Goal: Task Accomplishment & Management: Complete application form

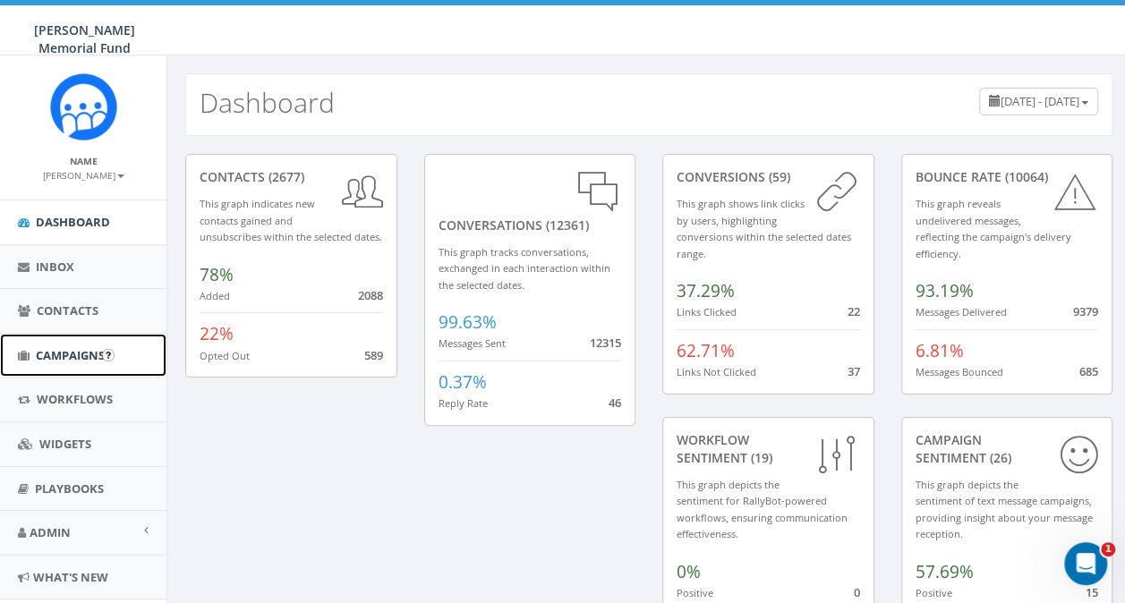
click at [59, 359] on span "Campaigns" at bounding box center [70, 355] width 69 height 16
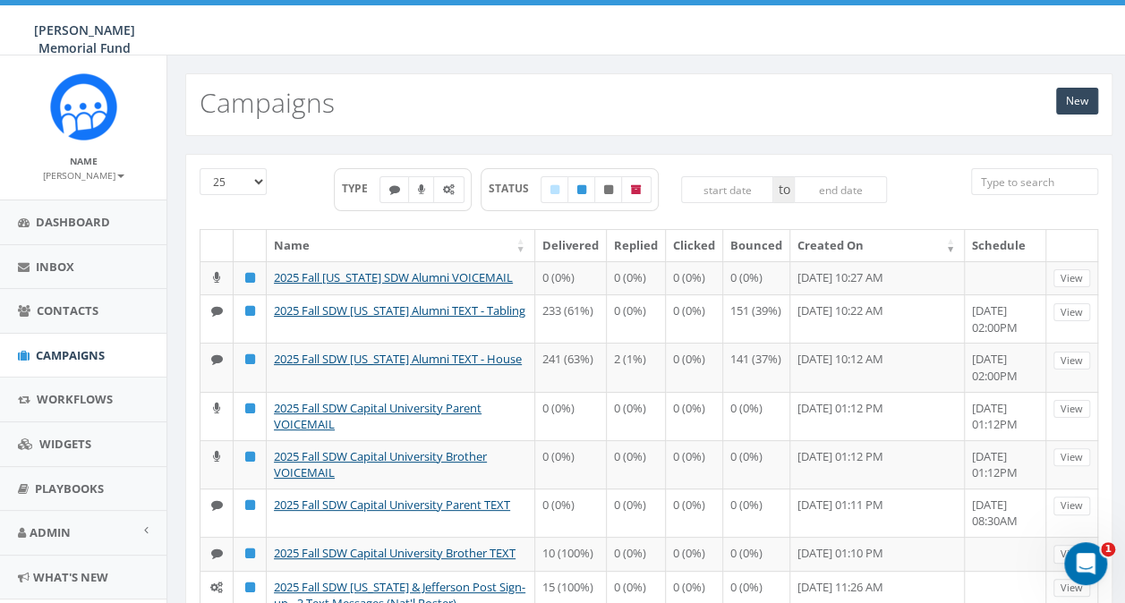
click at [1004, 178] on input "search" at bounding box center [1034, 181] width 127 height 27
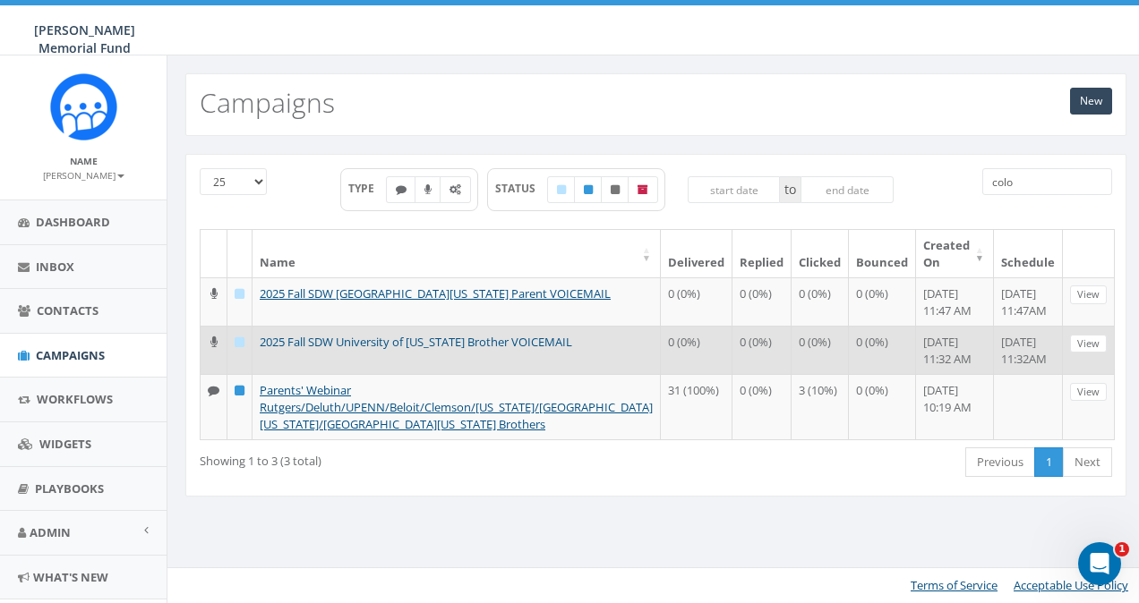
type input "colo"
click at [408, 338] on link "2025 Fall SDW University of [US_STATE] Brother VOICEMAIL" at bounding box center [416, 342] width 312 height 16
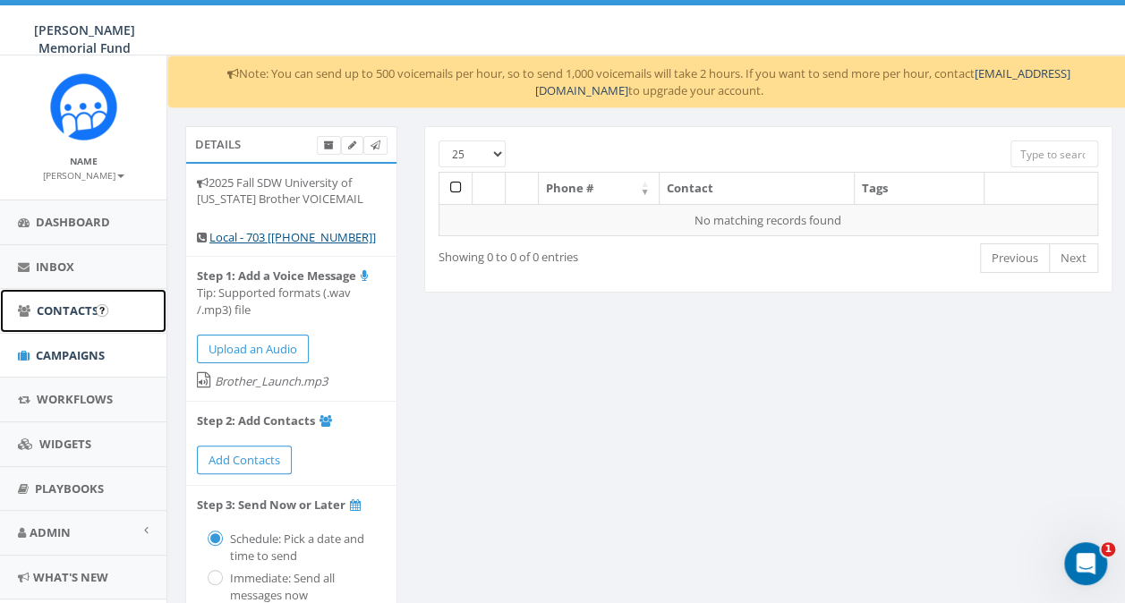
click at [61, 303] on span "Contacts" at bounding box center [68, 311] width 62 height 16
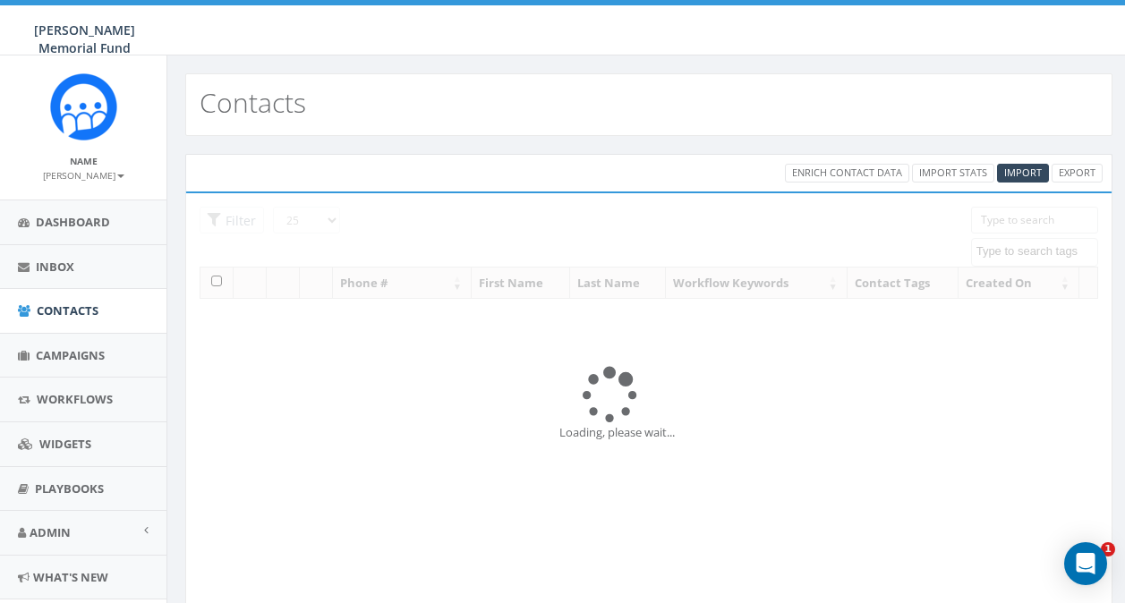
select select
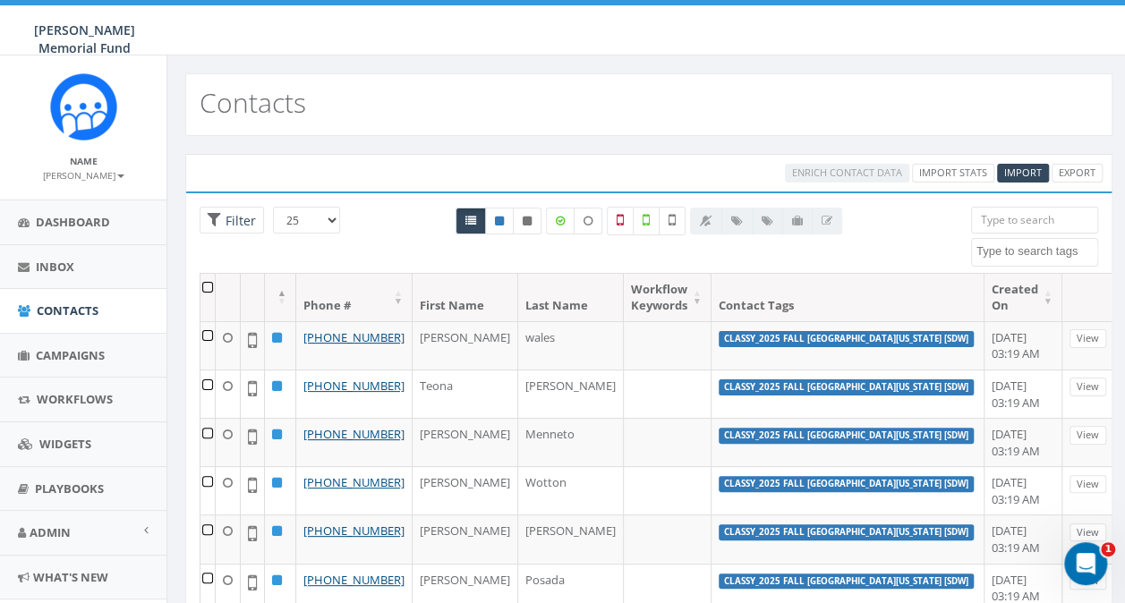
click at [1011, 250] on textarea "Search" at bounding box center [1037, 251] width 121 height 16
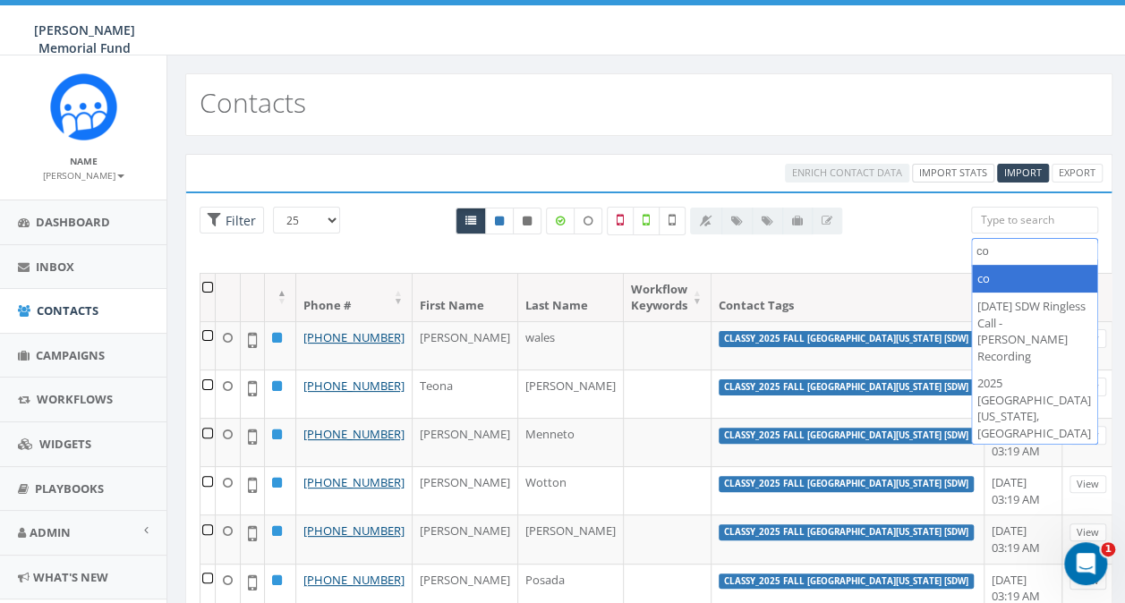
type textarea "c"
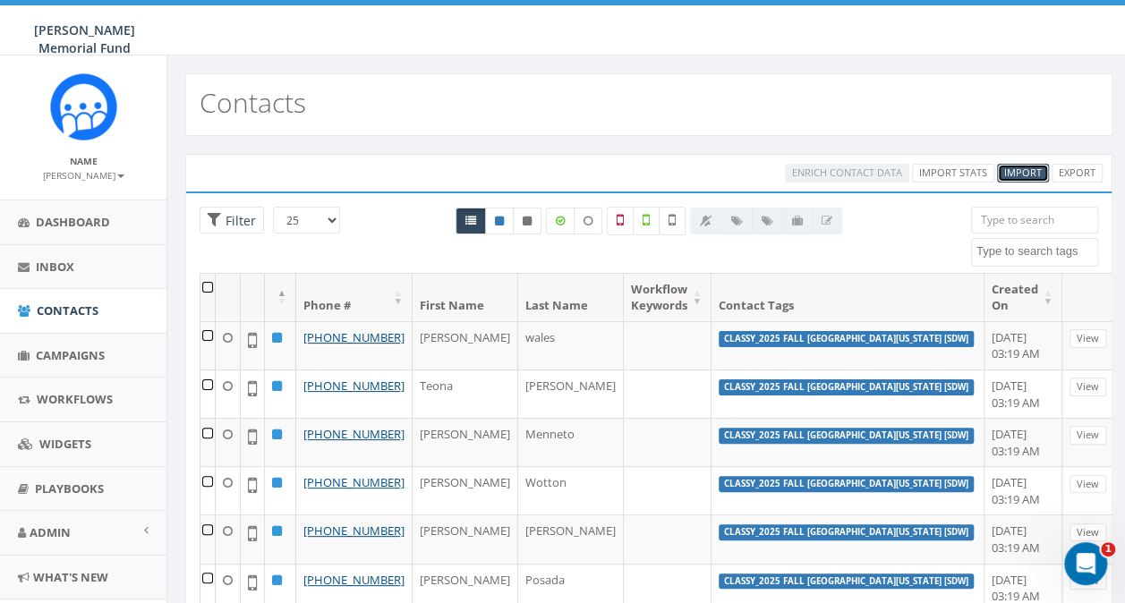
click at [1016, 170] on span "Import" at bounding box center [1023, 172] width 38 height 13
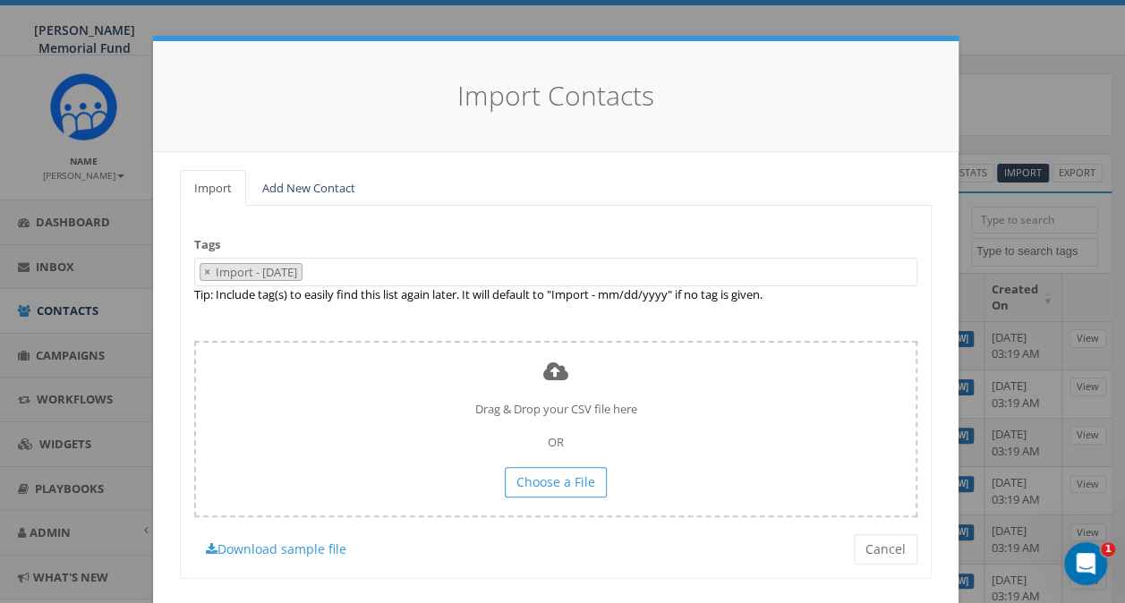
click at [204, 270] on span "×" at bounding box center [207, 272] width 6 height 16
select select
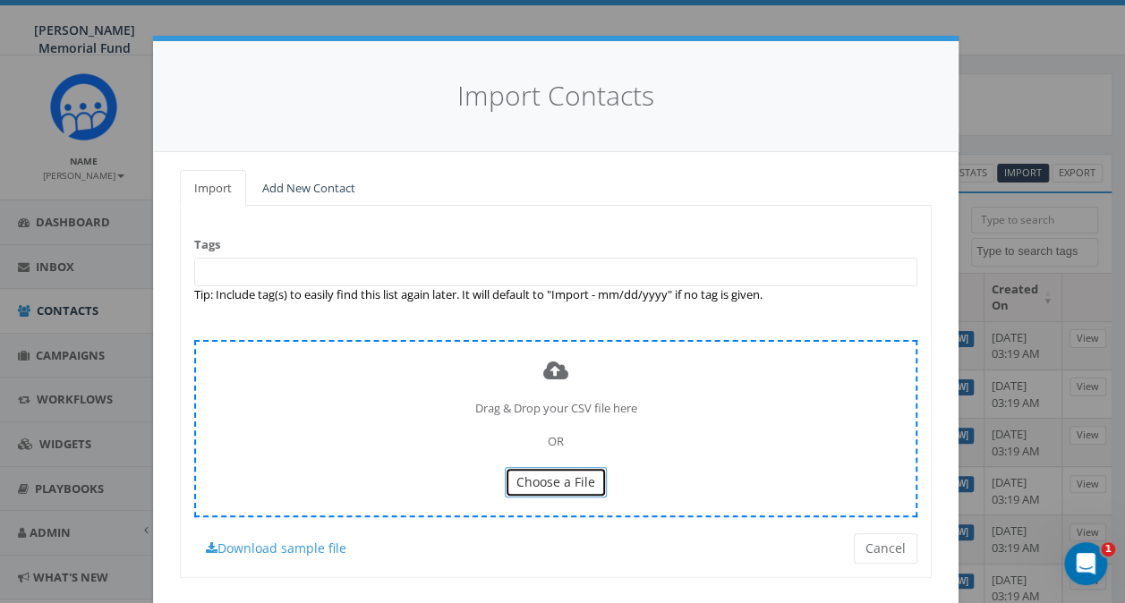
click at [517, 480] on span "Choose a File" at bounding box center [555, 481] width 79 height 17
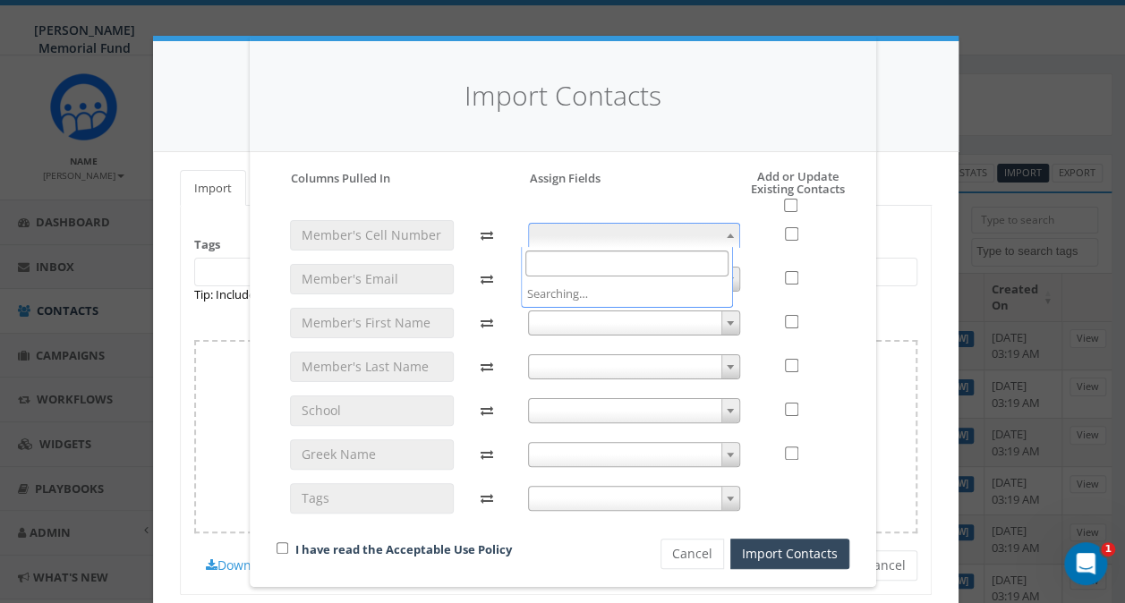
click at [625, 231] on span at bounding box center [634, 235] width 212 height 25
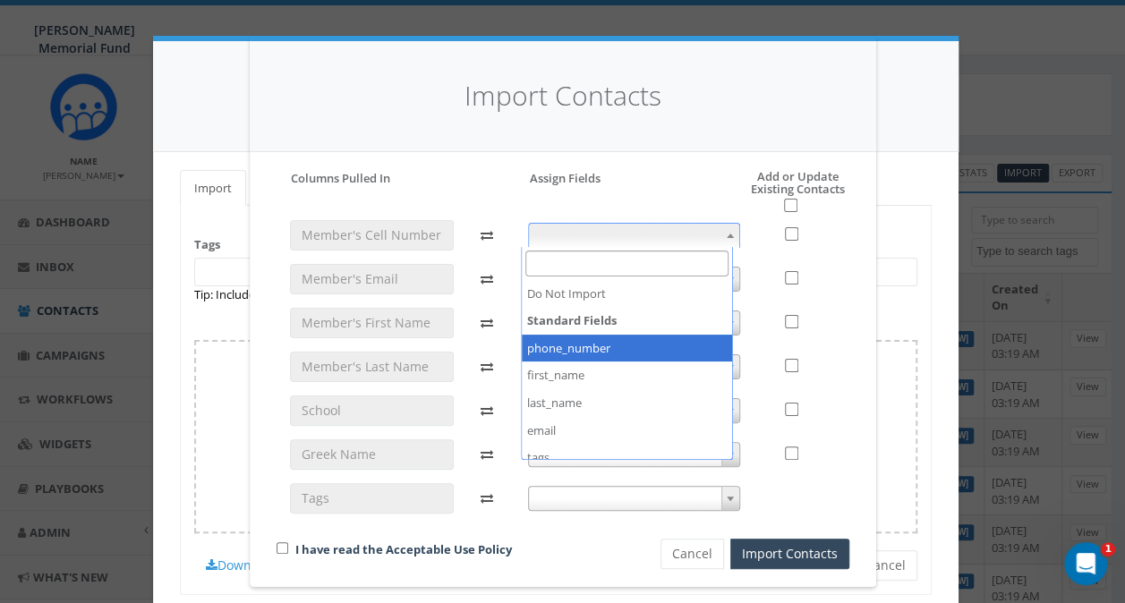
select select "phone_number"
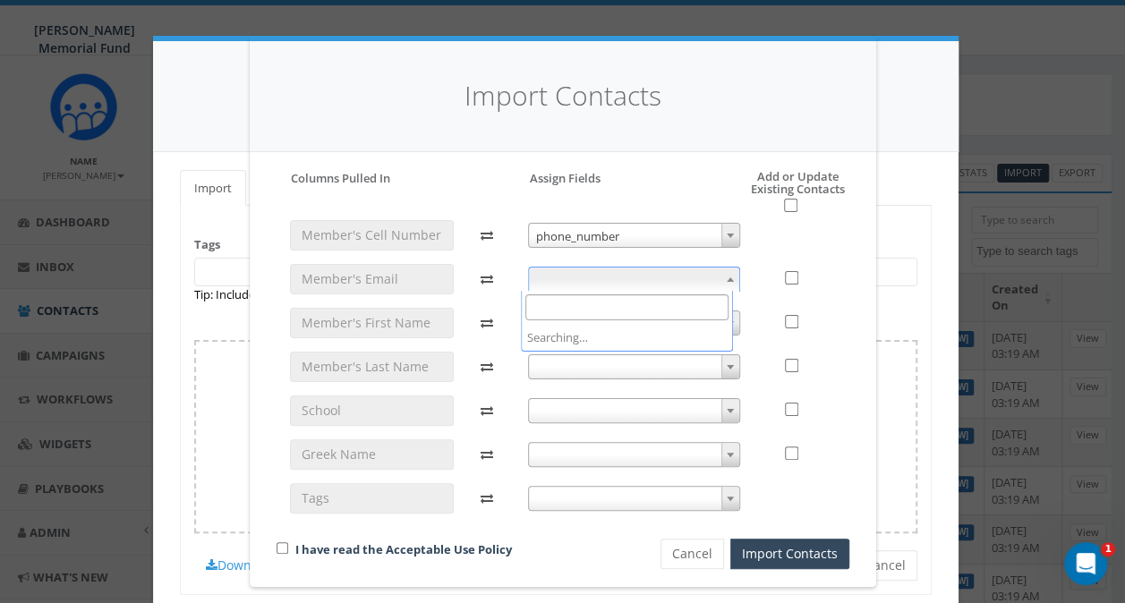
click at [528, 277] on span at bounding box center [634, 279] width 212 height 25
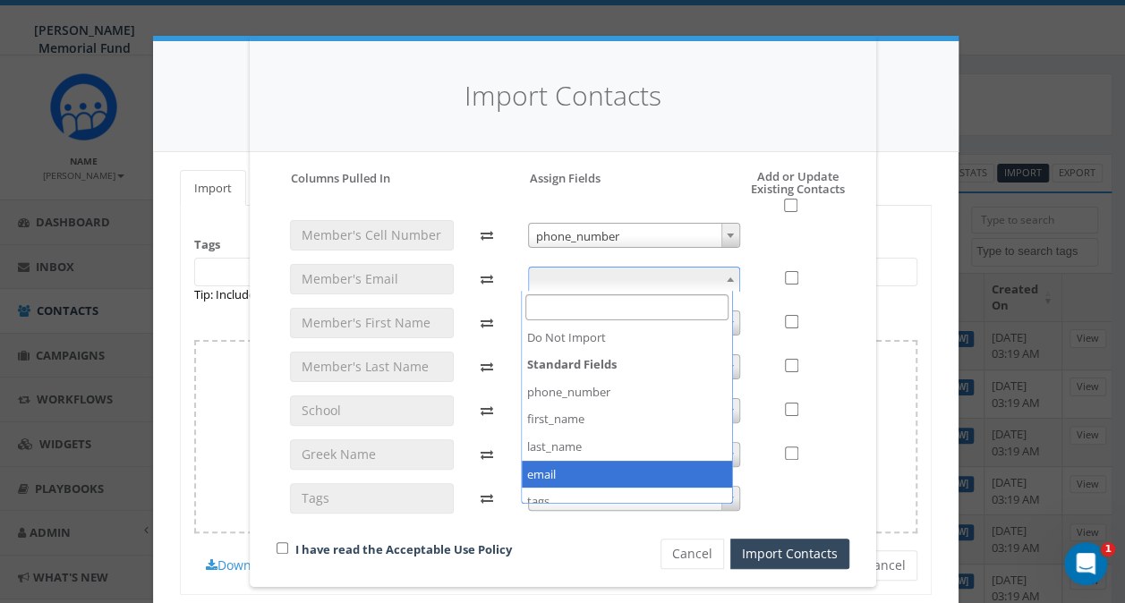
select select "email"
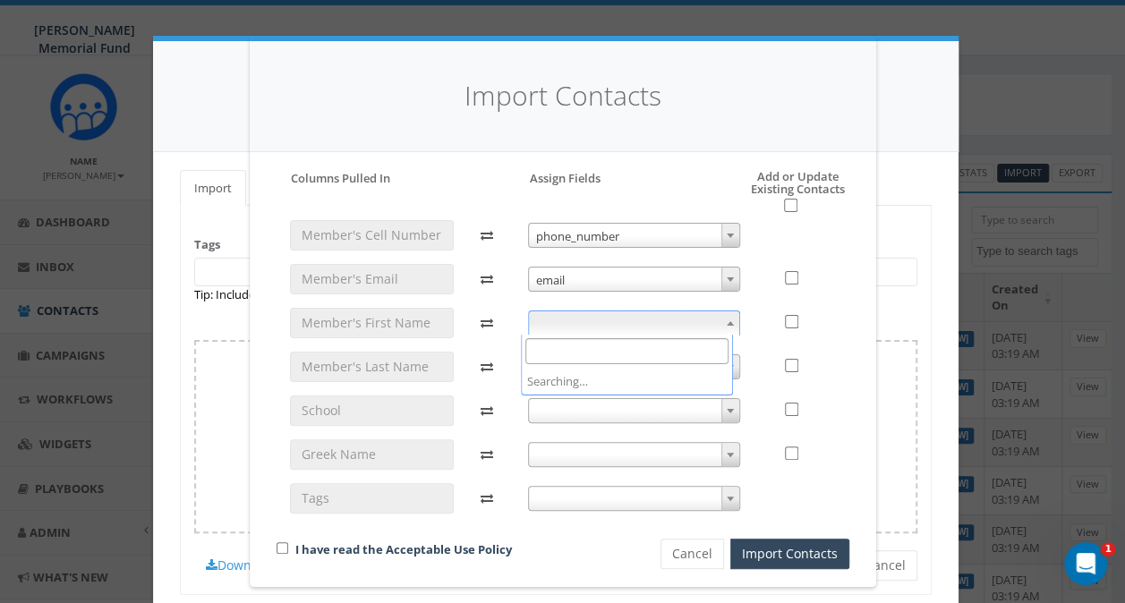
click at [550, 320] on span at bounding box center [634, 323] width 212 height 25
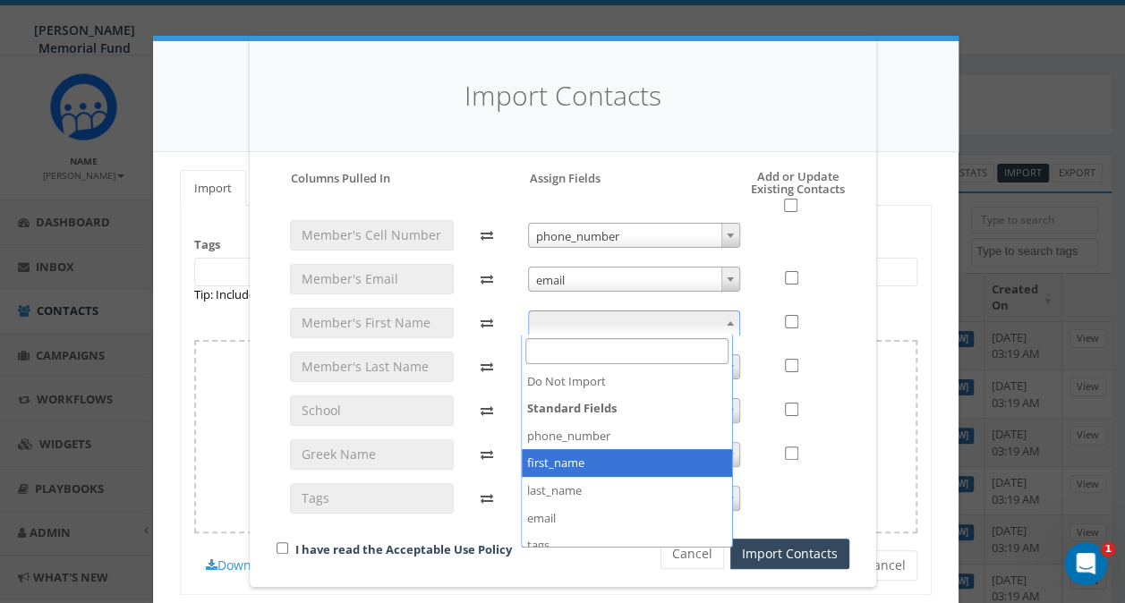
select select "first_name"
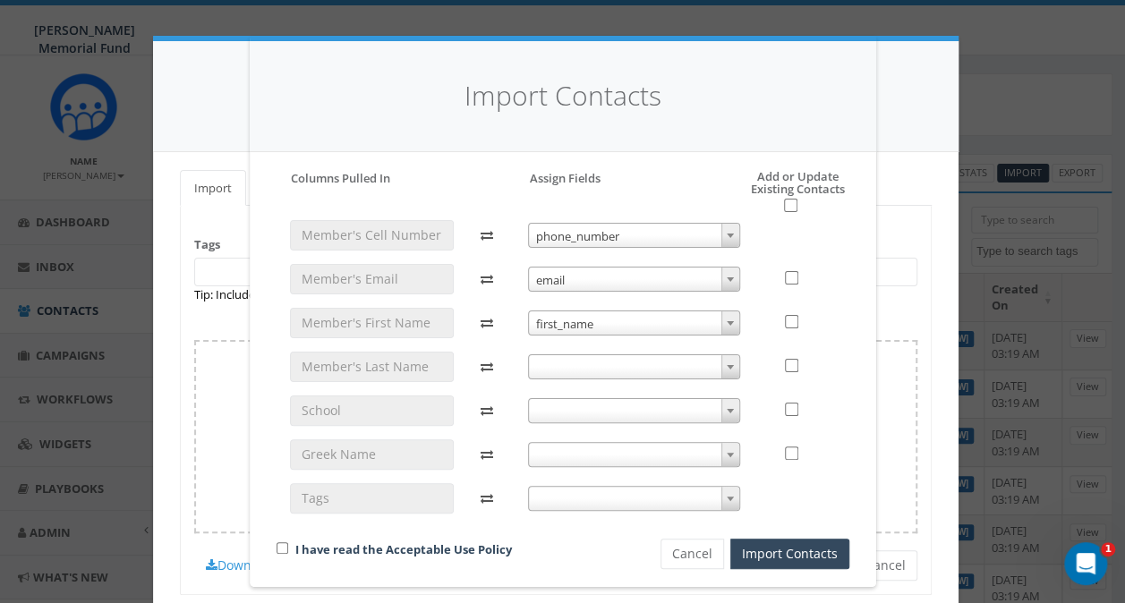
click at [529, 354] on span at bounding box center [634, 366] width 212 height 25
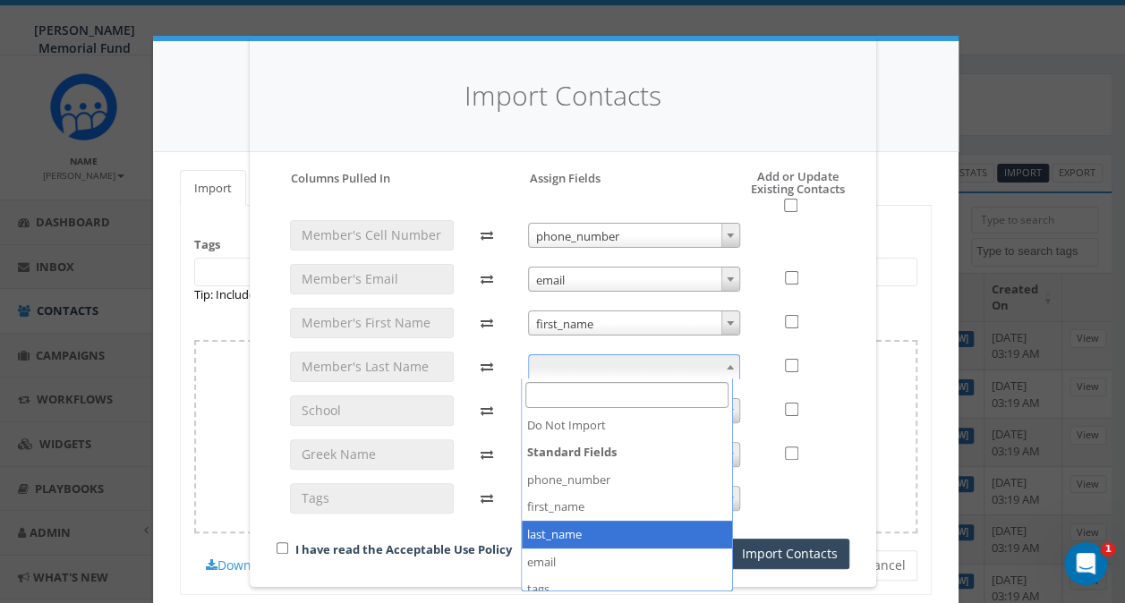
select select "last_name"
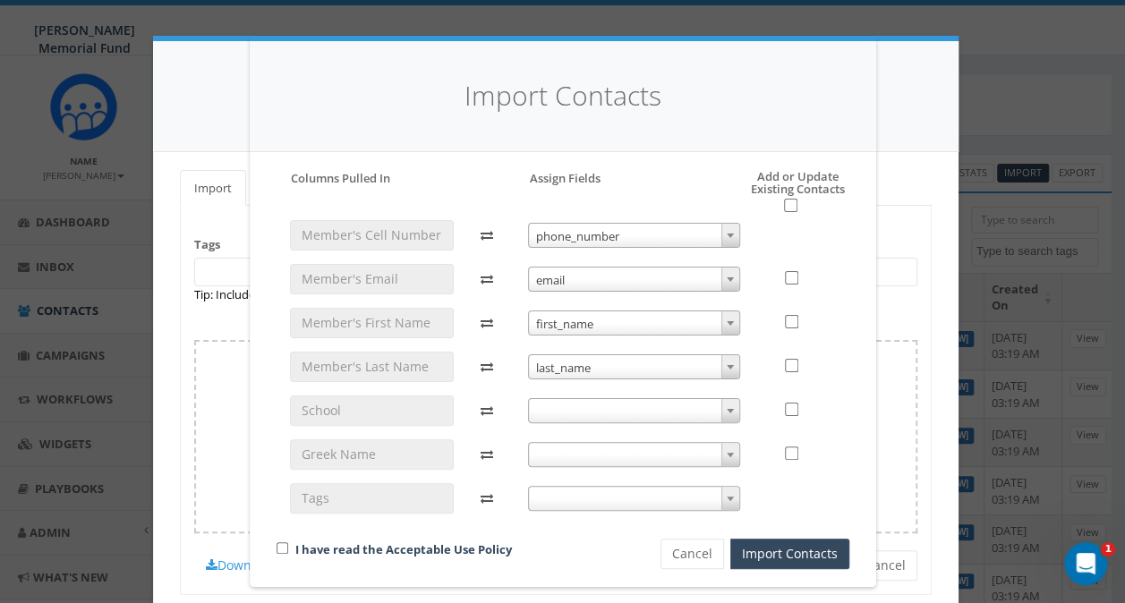
click at [541, 412] on span at bounding box center [634, 410] width 212 height 25
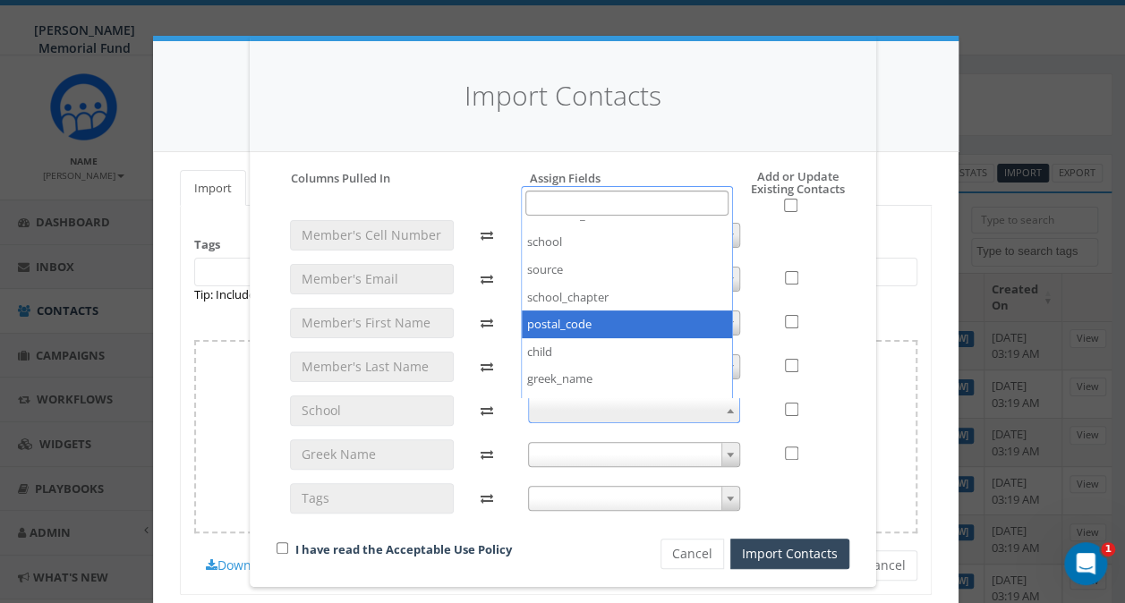
scroll to position [269, 0]
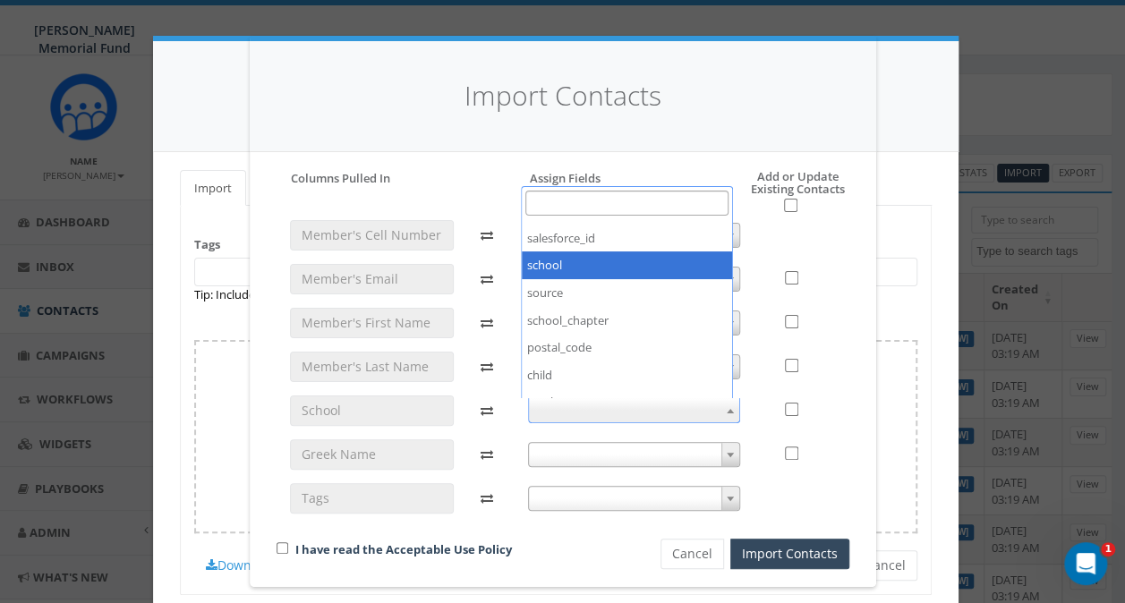
select select "school"
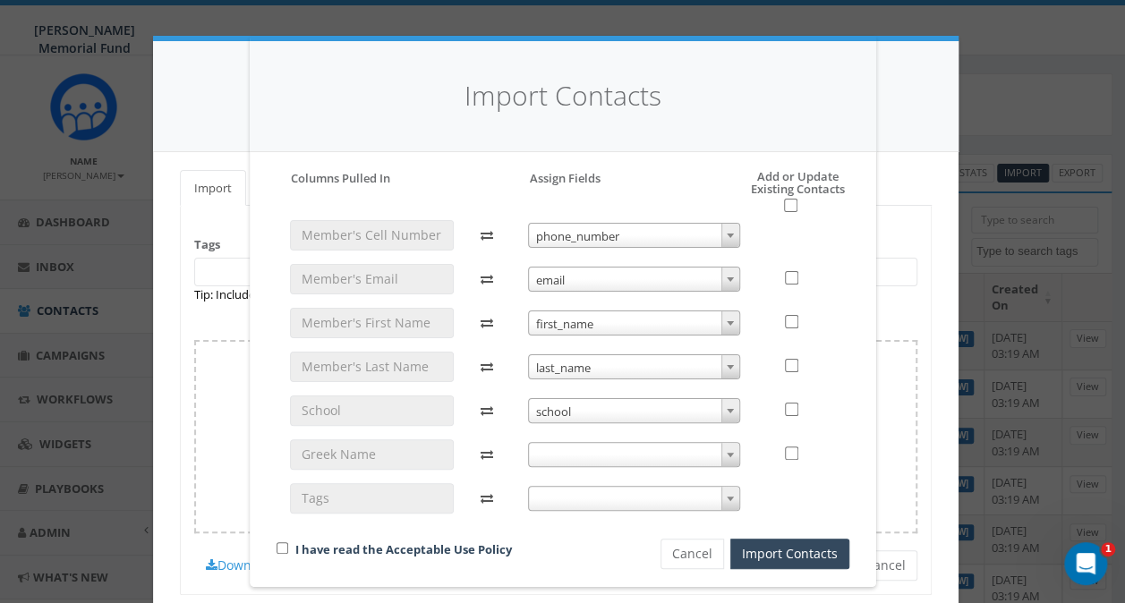
click at [539, 452] on span at bounding box center [634, 454] width 212 height 25
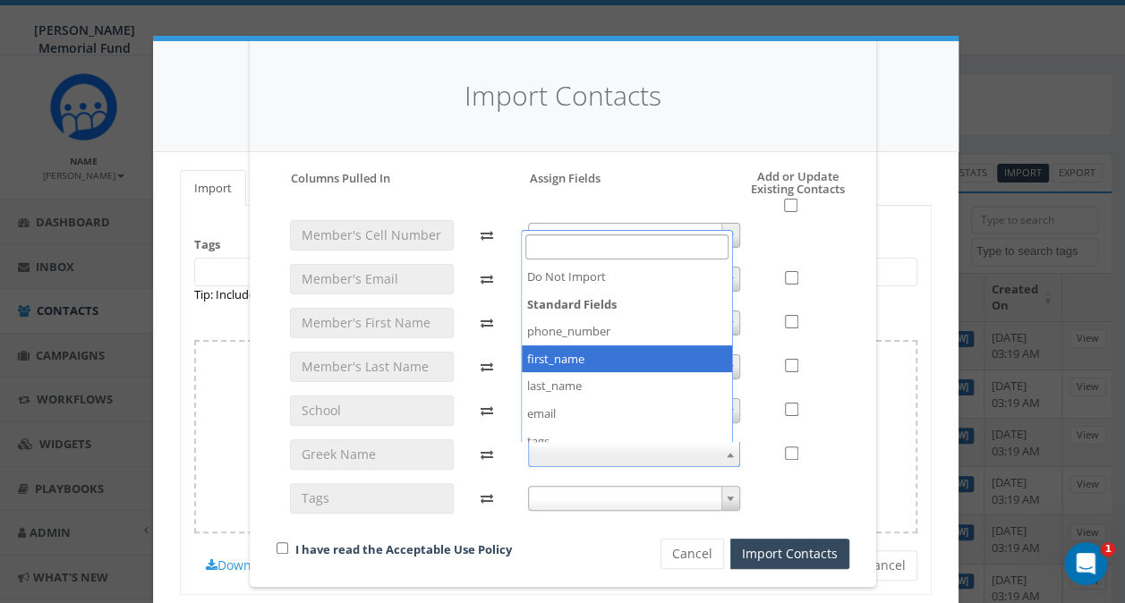
scroll to position [368, 0]
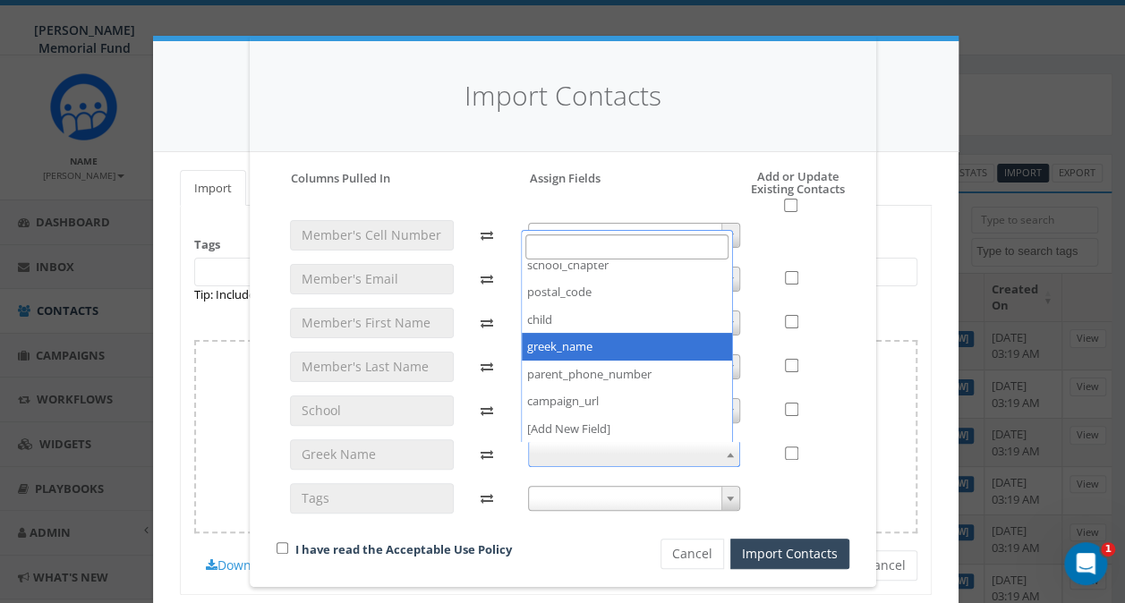
select select "greek_name"
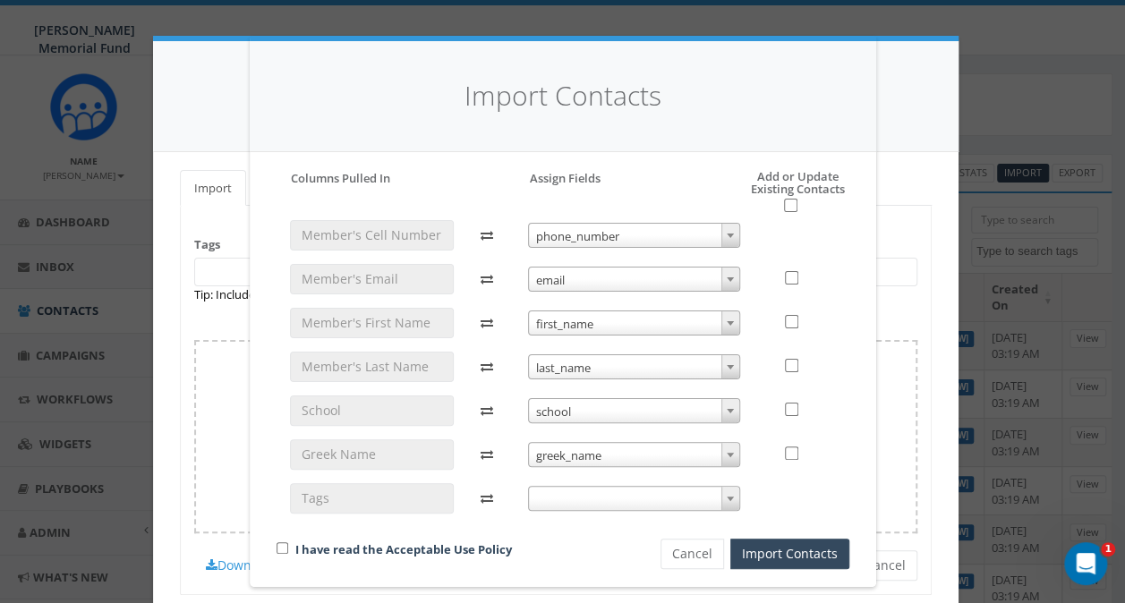
click at [547, 497] on span at bounding box center [634, 498] width 212 height 25
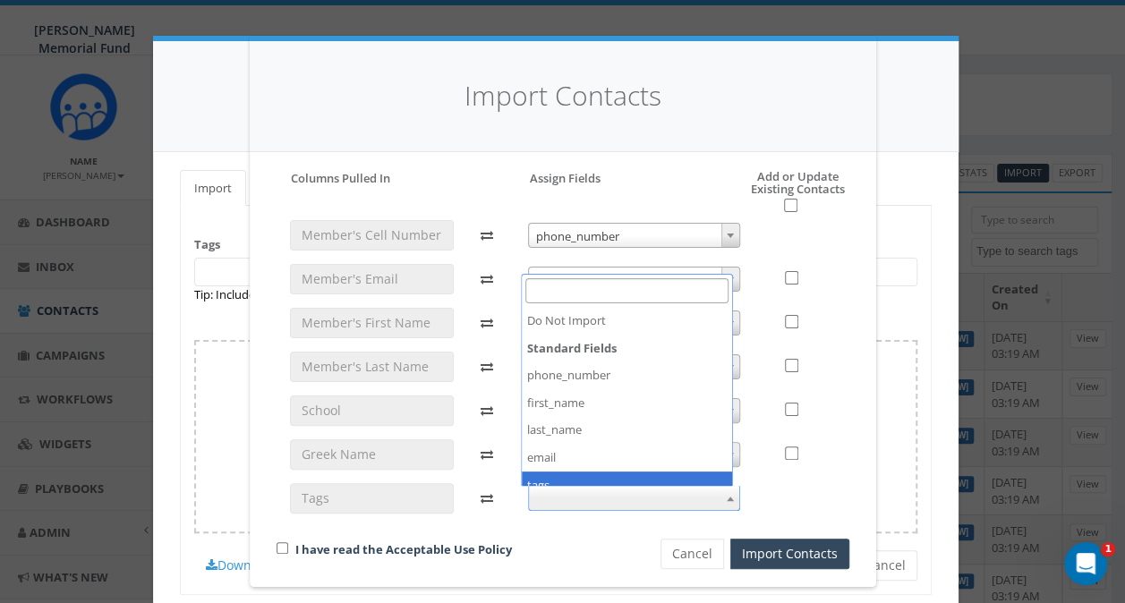
select select "tags"
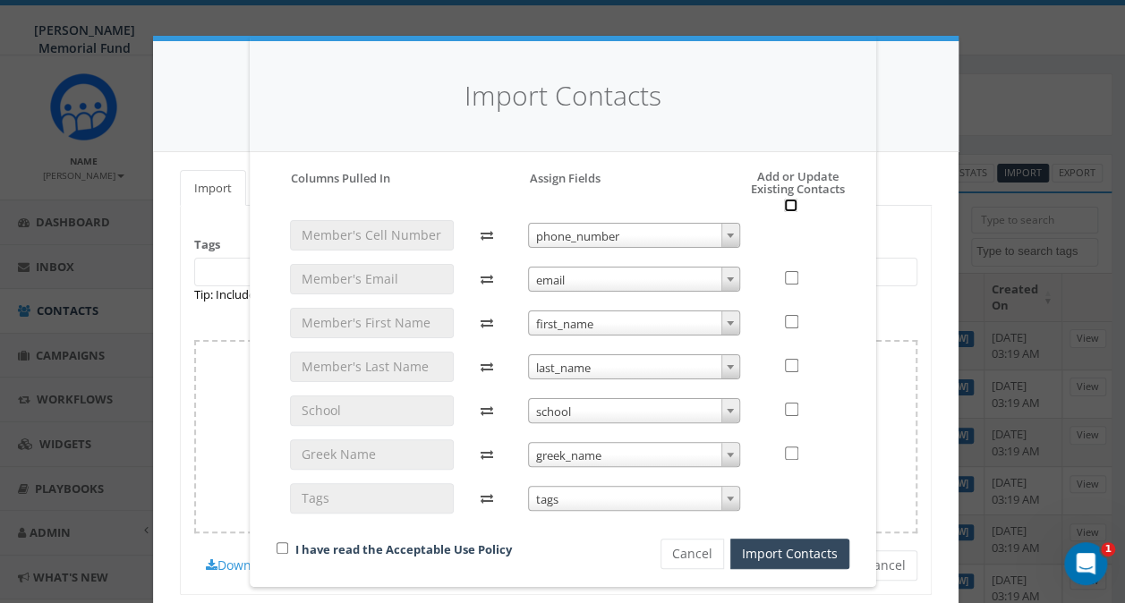
click at [784, 206] on input "checkbox" at bounding box center [790, 205] width 13 height 13
checkbox input "true"
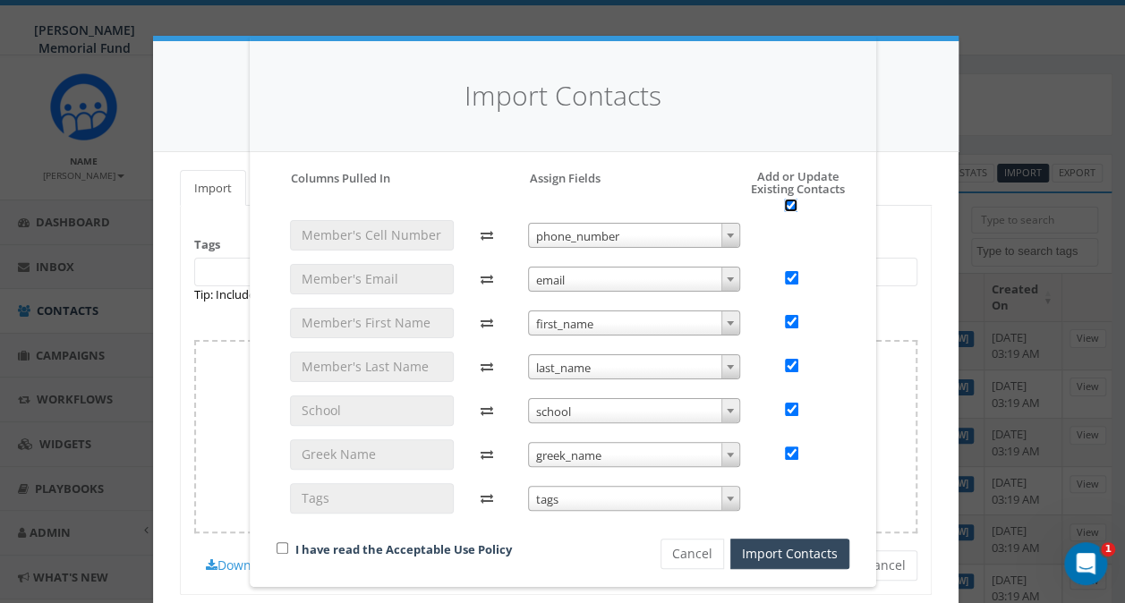
checkbox input "true"
click at [277, 548] on input "checkbox" at bounding box center [283, 548] width 12 height 12
checkbox input "true"
click at [803, 557] on button "Import Contacts" at bounding box center [789, 554] width 119 height 30
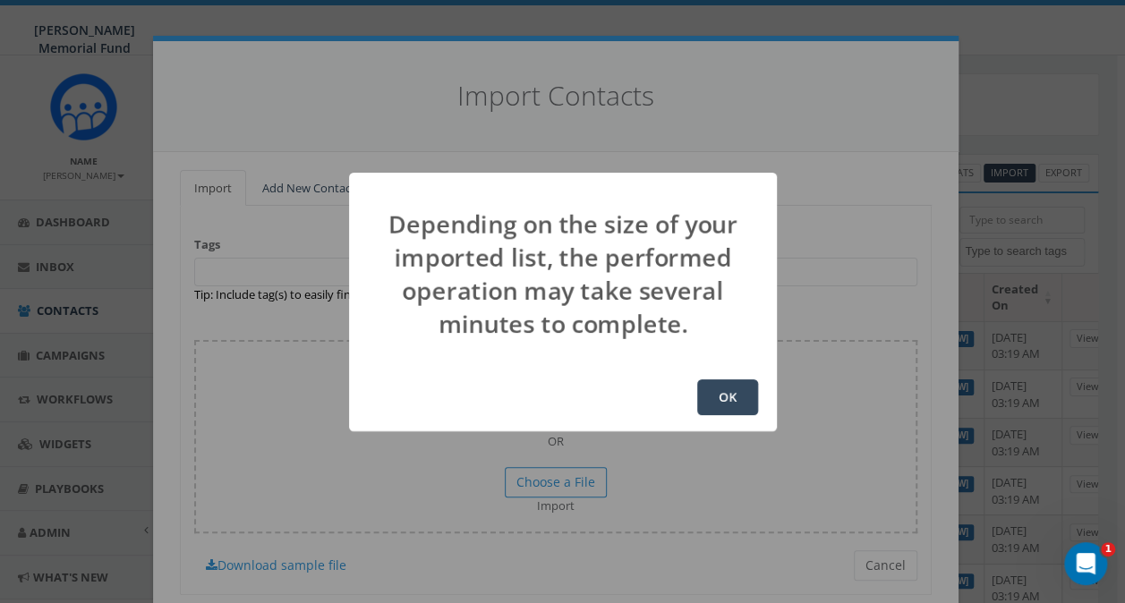
click at [739, 399] on button "OK" at bounding box center [727, 398] width 61 height 36
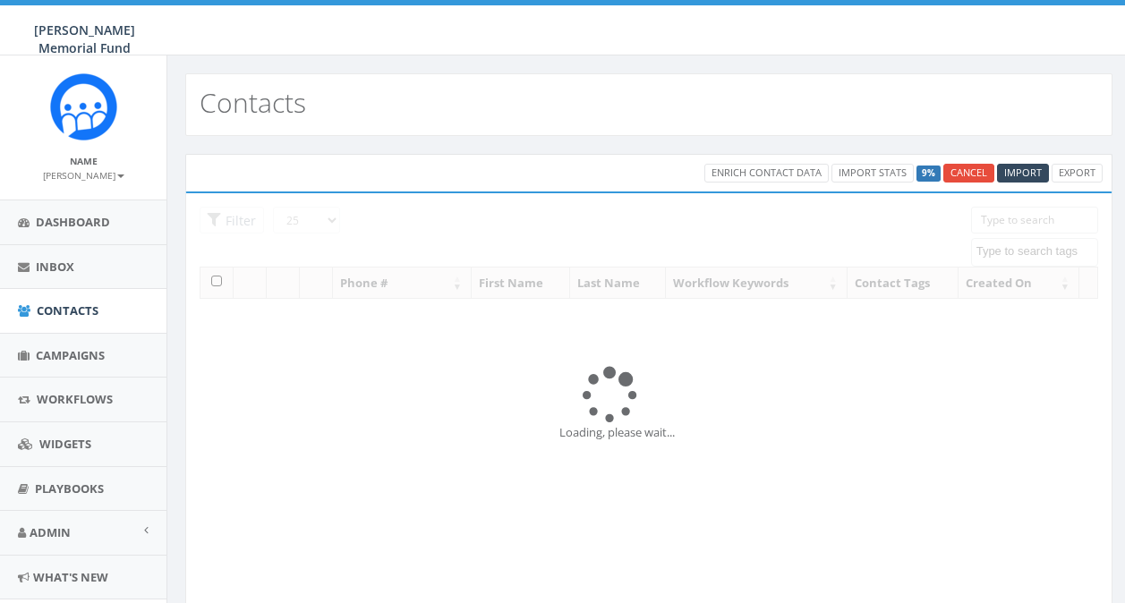
select select
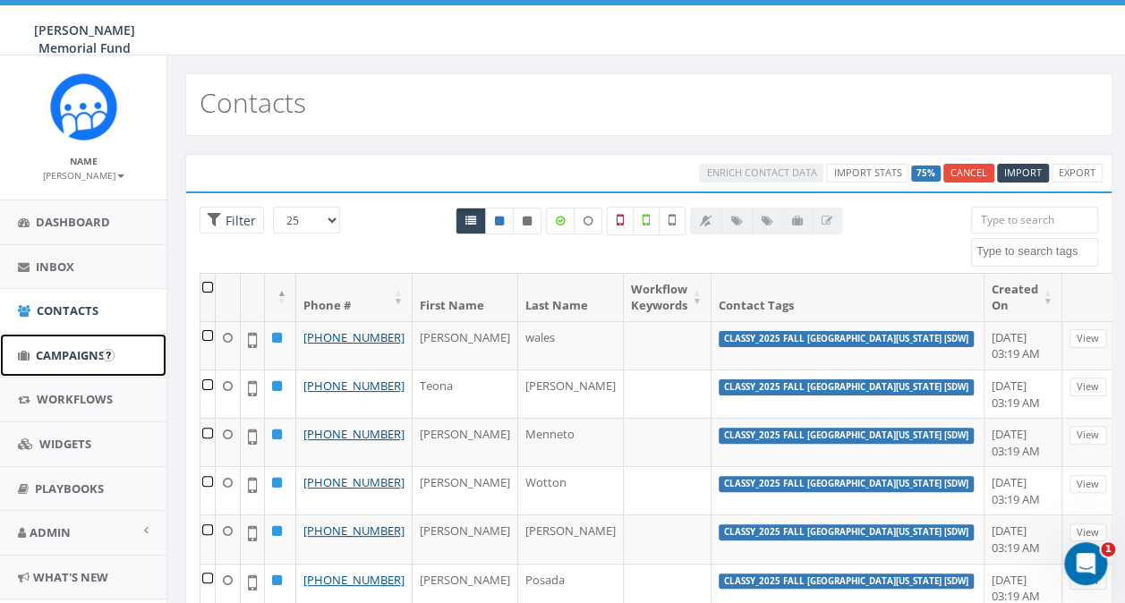
click at [64, 350] on span "Campaigns" at bounding box center [70, 355] width 69 height 16
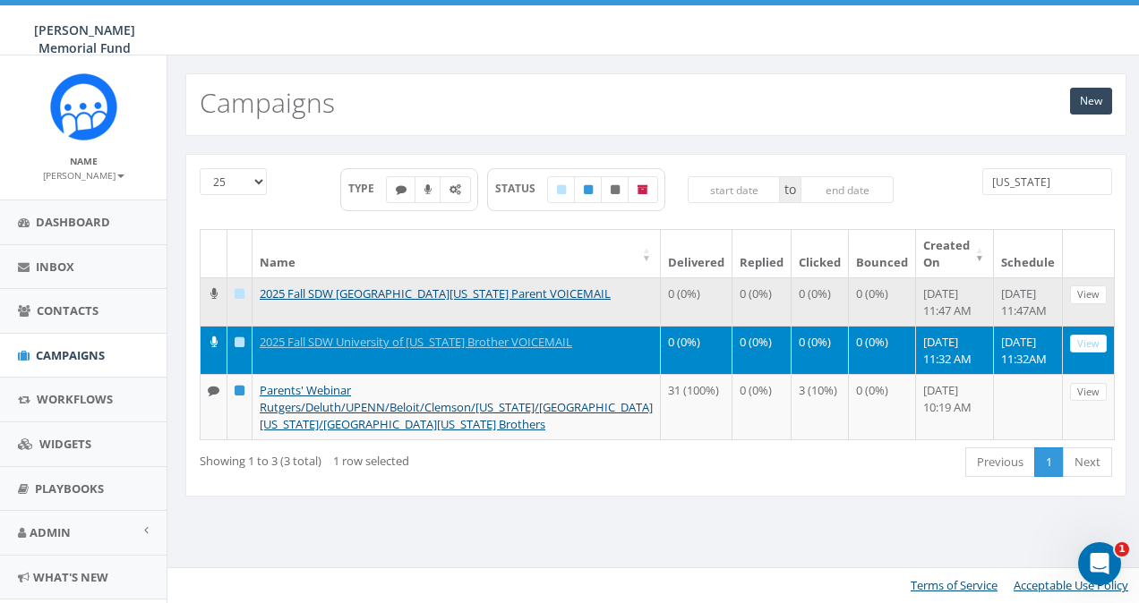
type input "[US_STATE]"
click at [512, 299] on td "2025 Fall SDW [GEOGRAPHIC_DATA][US_STATE] Parent VOICEMAIL" at bounding box center [456, 301] width 408 height 48
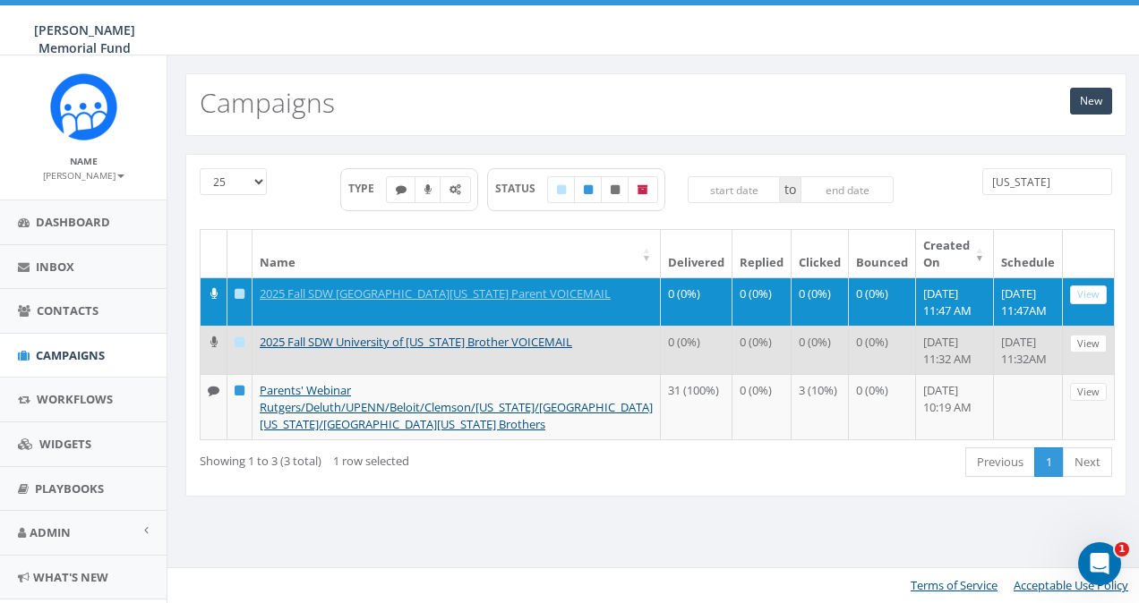
click at [532, 374] on td "2025 Fall SDW University of Colorado Brother VOICEMAIL" at bounding box center [456, 350] width 408 height 48
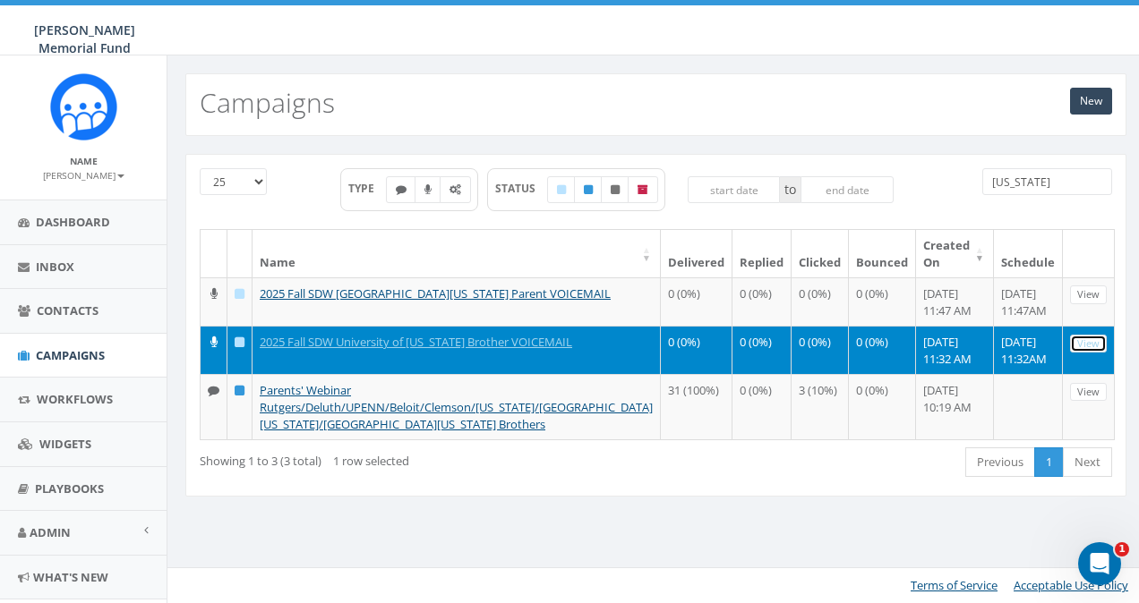
click at [1084, 341] on link "View" at bounding box center [1088, 344] width 37 height 19
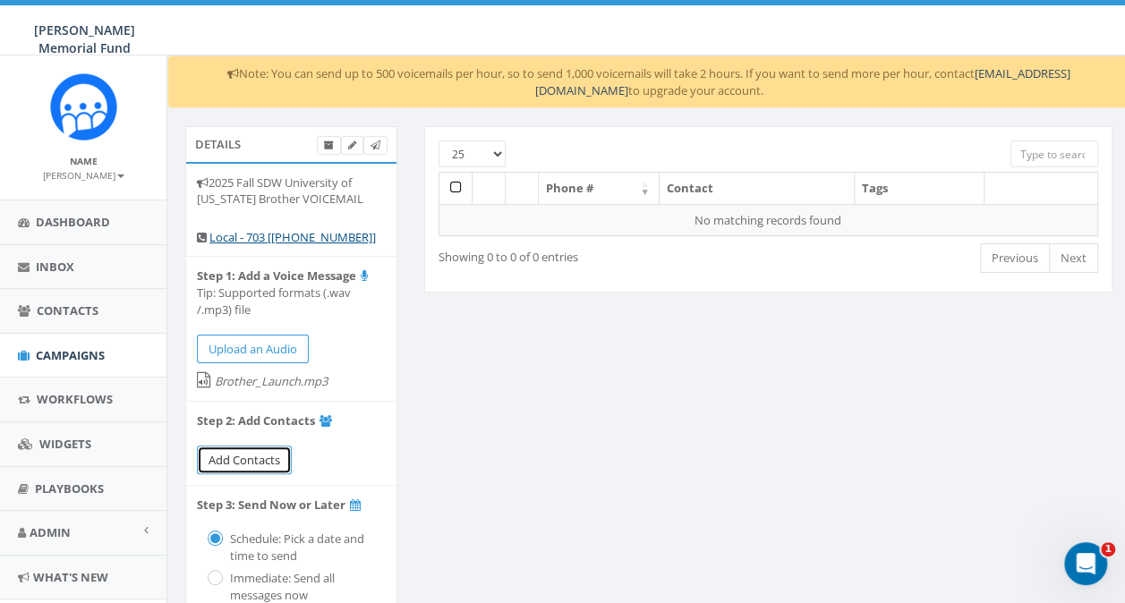
click at [242, 452] on span "Add Contacts" at bounding box center [245, 460] width 72 height 16
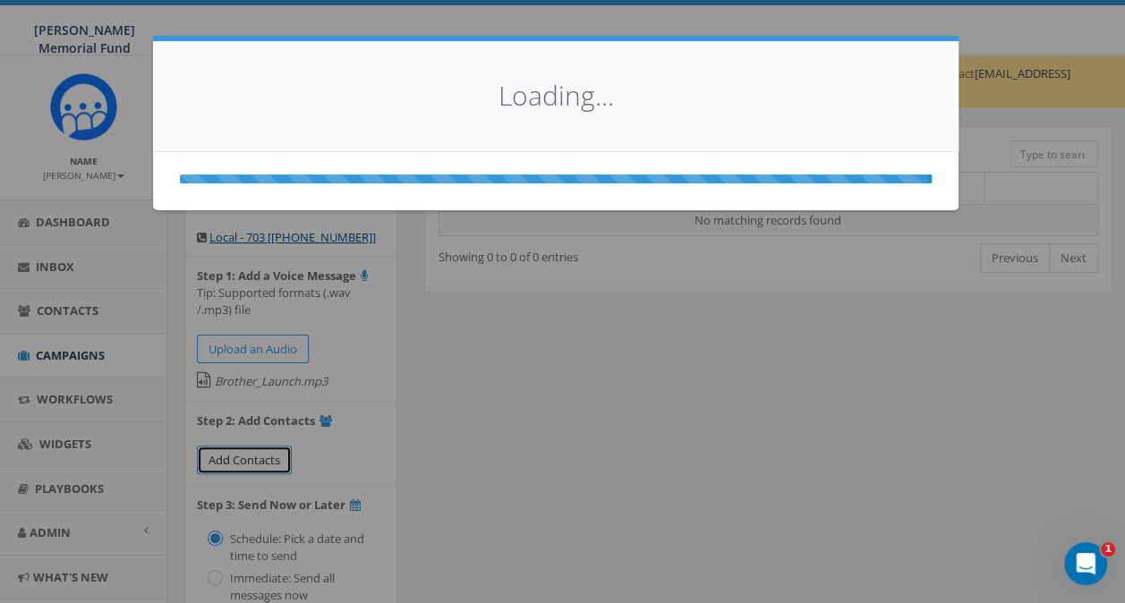
select select
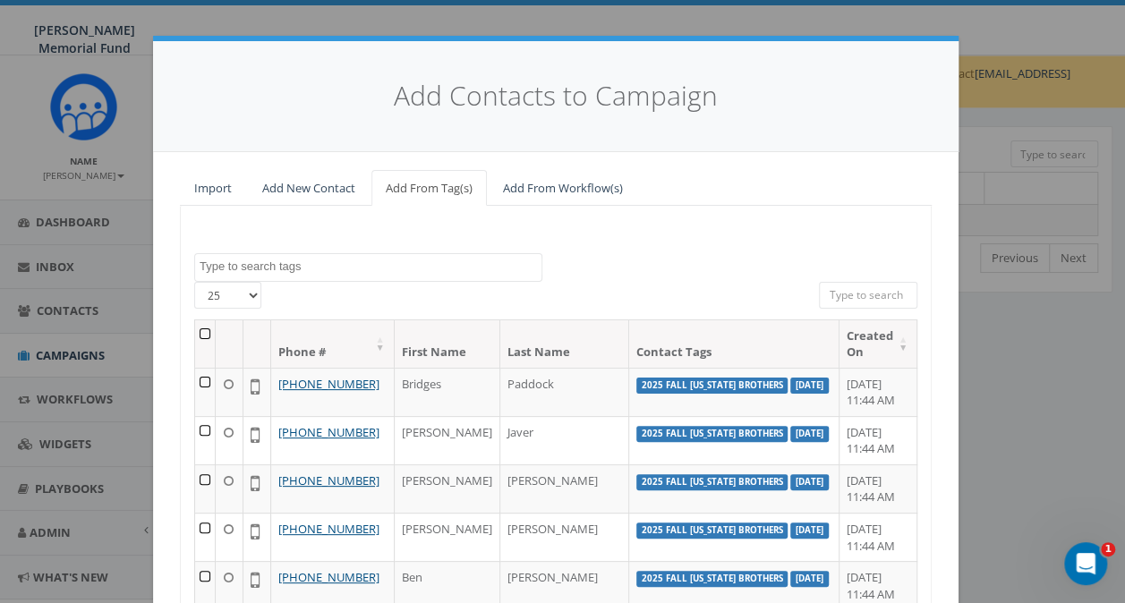
click at [309, 264] on textarea "Search" at bounding box center [371, 267] width 342 height 16
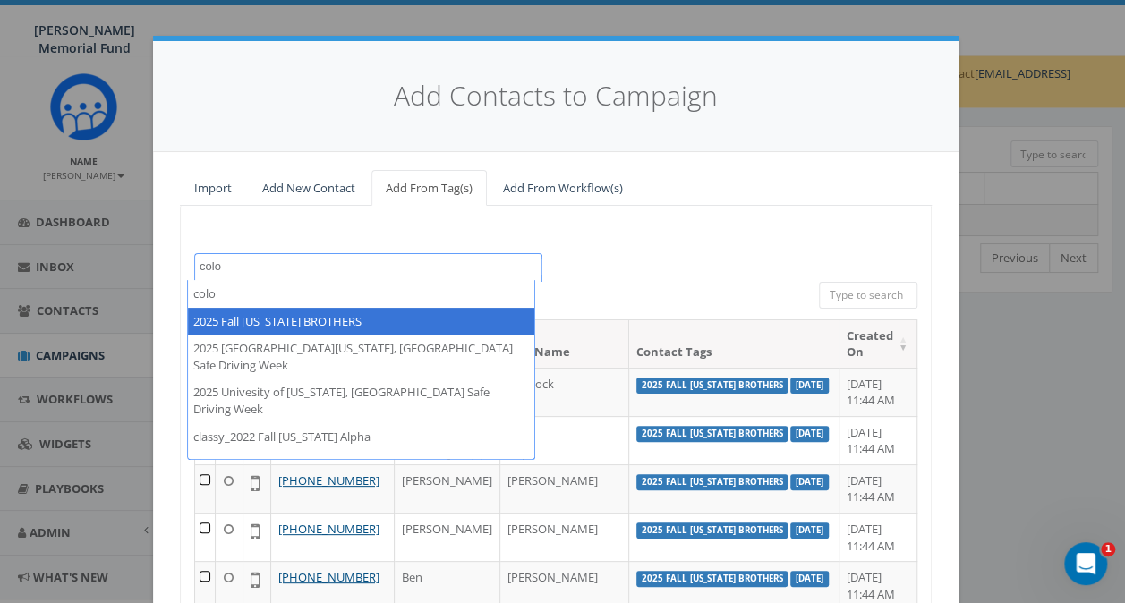
type textarea "colo"
select select "2025 Fall Colorado BROTHERS"
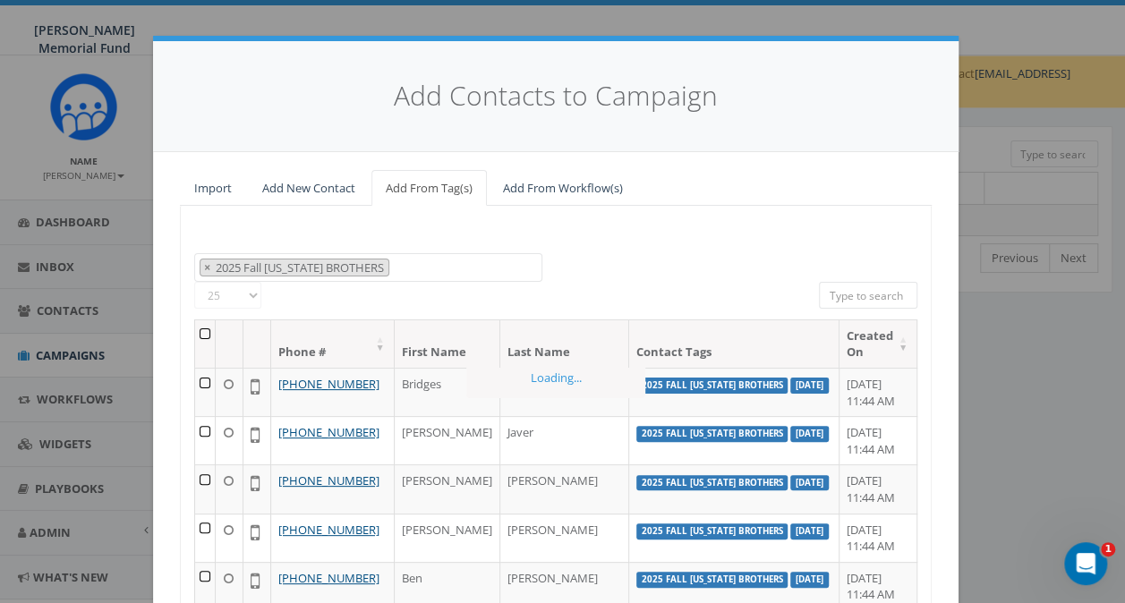
scroll to position [441, 0]
click at [204, 329] on th at bounding box center [205, 343] width 21 height 47
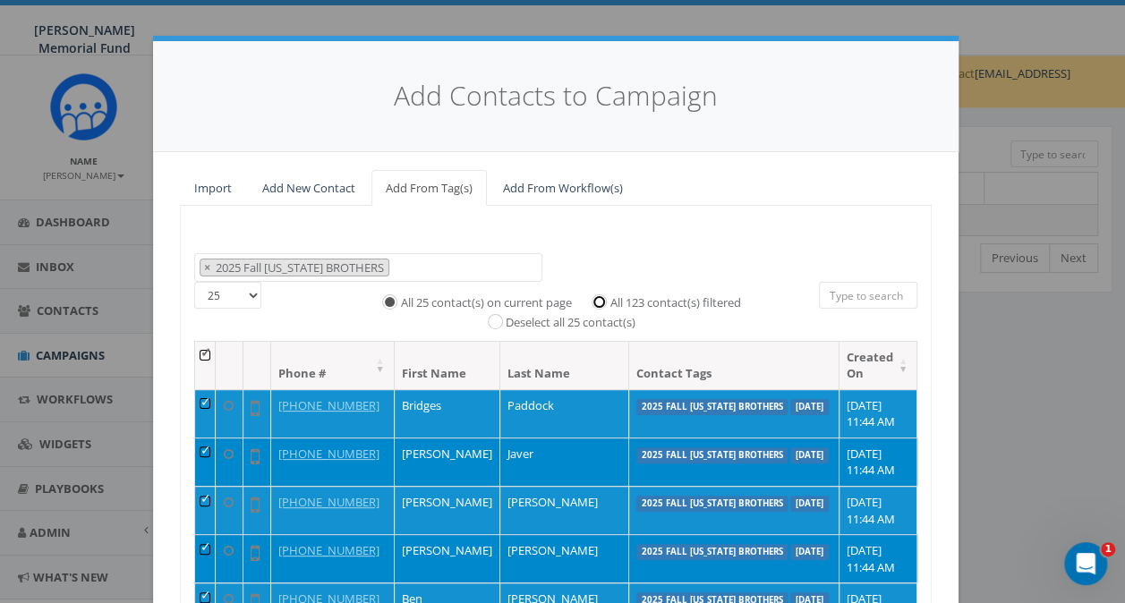
click at [598, 301] on input "All 123 contact(s) filtered" at bounding box center [604, 300] width 12 height 12
radio input "true"
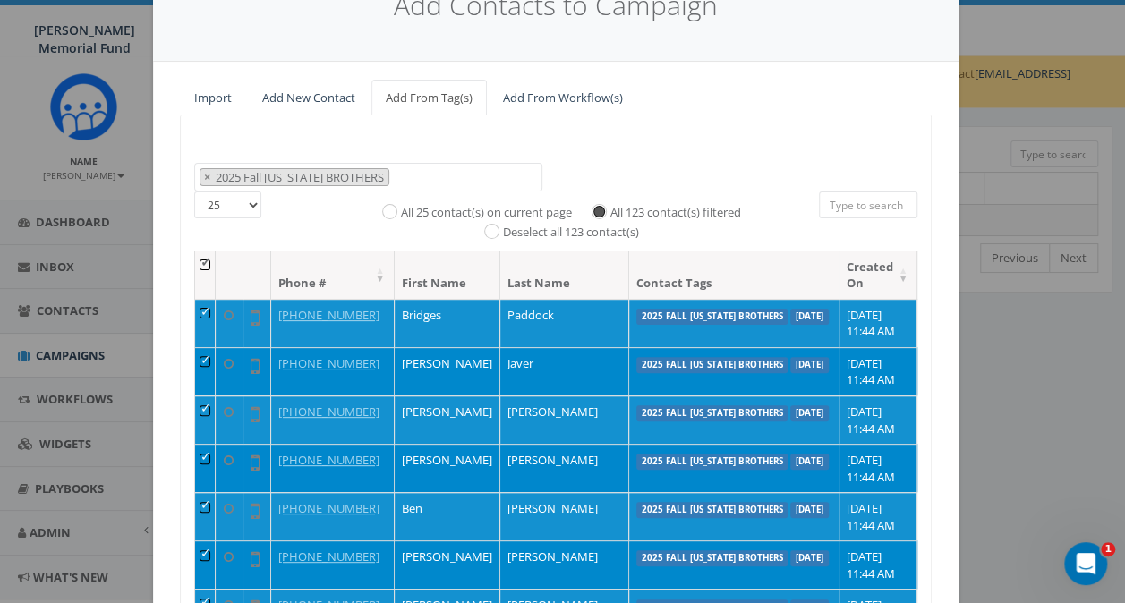
scroll to position [244, 0]
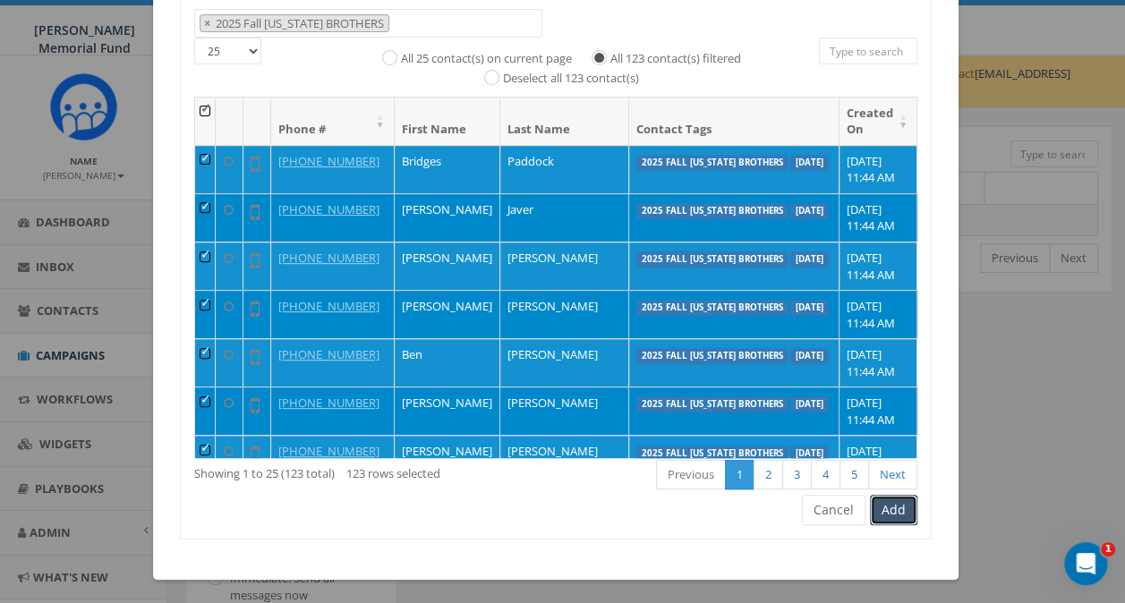
click at [881, 512] on button "Add" at bounding box center [893, 510] width 47 height 30
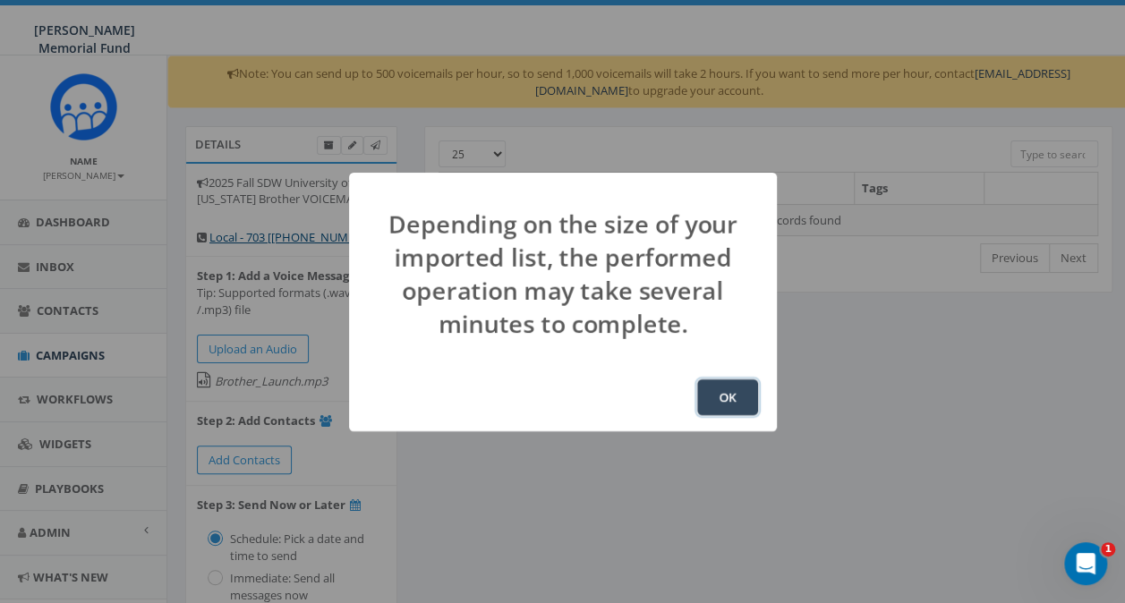
click at [729, 402] on button "OK" at bounding box center [727, 398] width 61 height 36
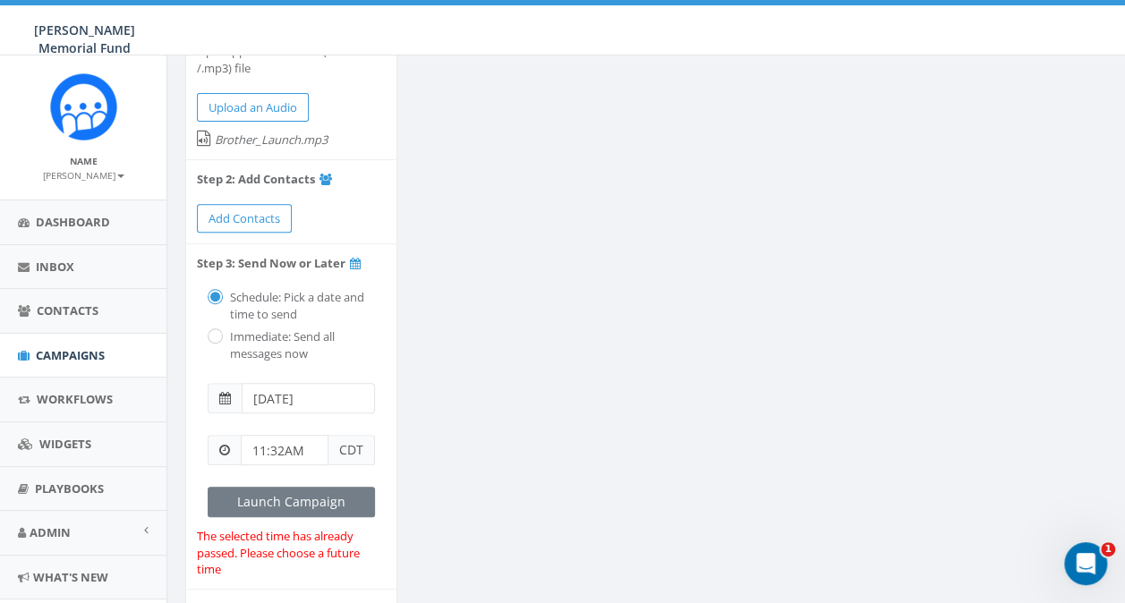
scroll to position [269, 0]
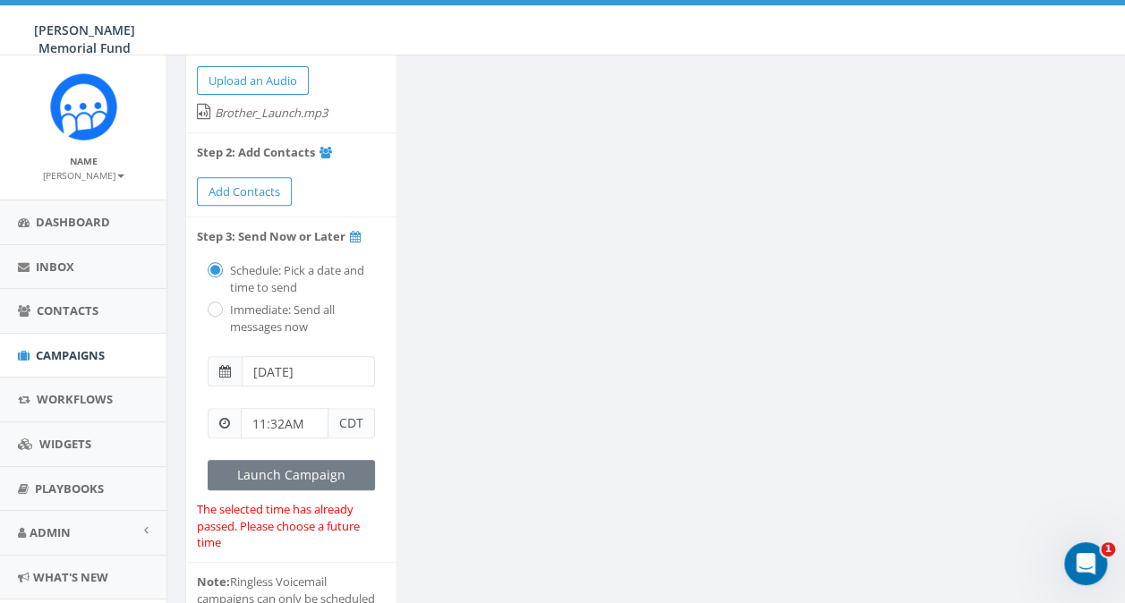
click at [224, 369] on span at bounding box center [225, 371] width 12 height 13
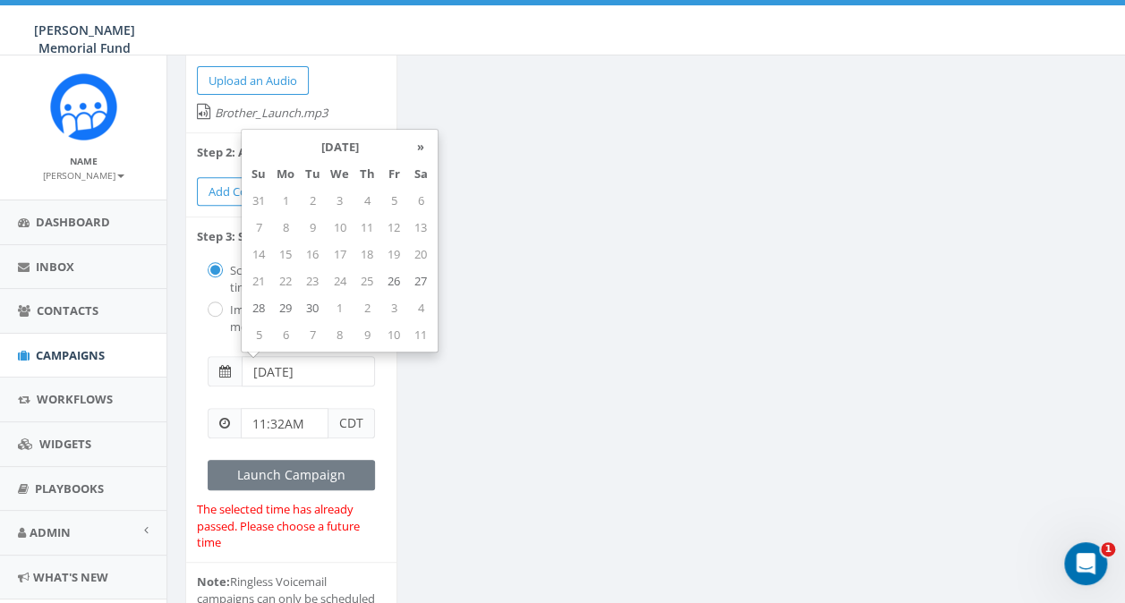
click at [288, 374] on input "2025-08-21" at bounding box center [308, 371] width 133 height 30
click at [293, 308] on td "29" at bounding box center [285, 307] width 27 height 27
type input "2025-09-29"
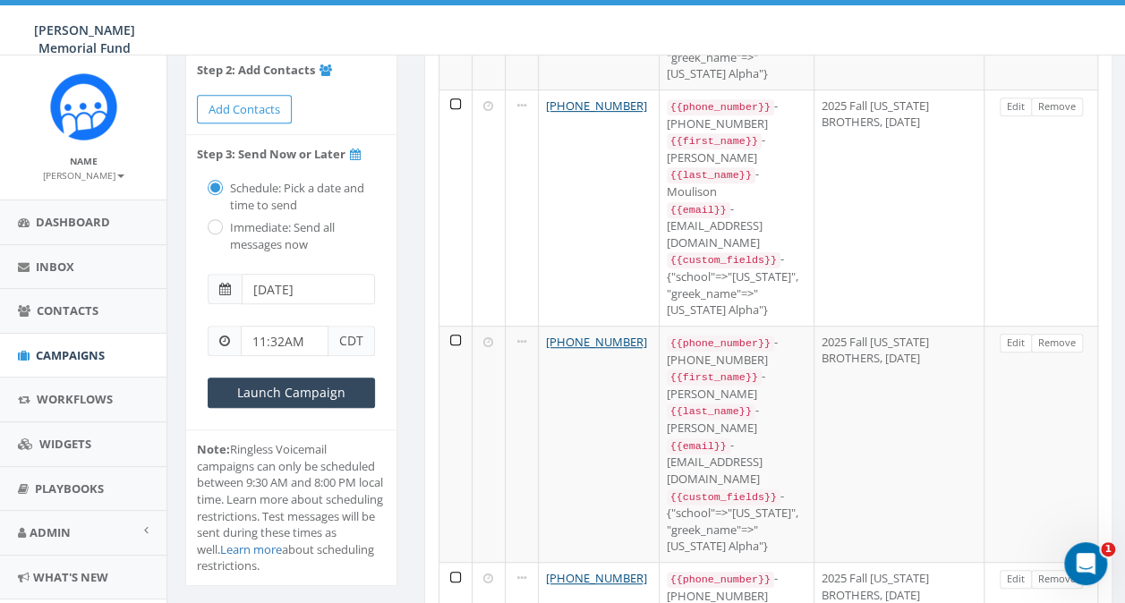
scroll to position [358, 0]
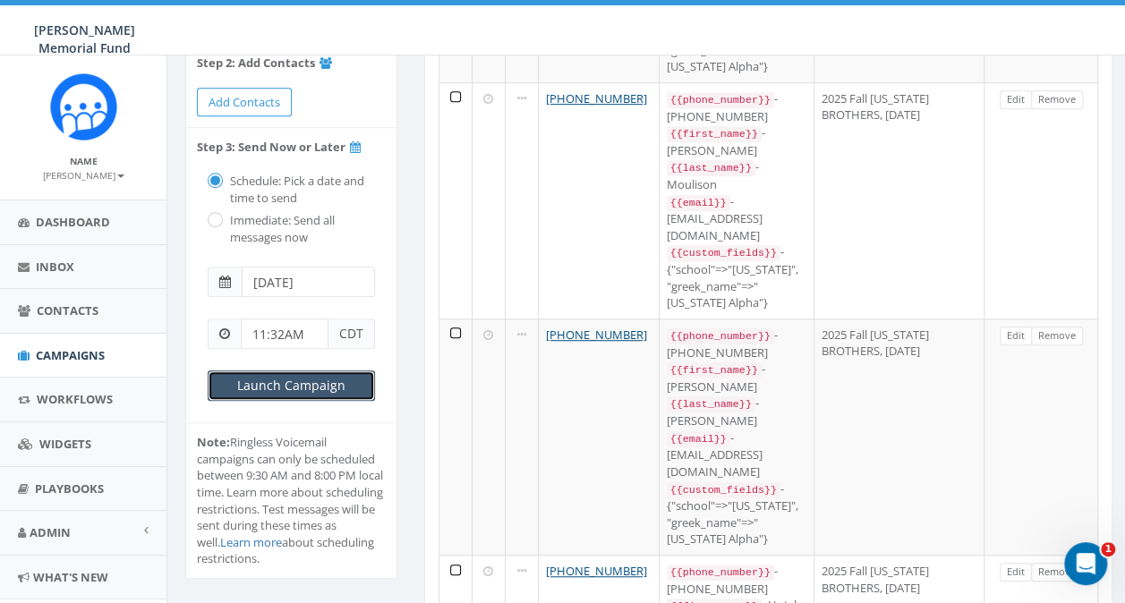
click at [308, 382] on input "Launch Campaign" at bounding box center [291, 386] width 167 height 30
